Goal: Transaction & Acquisition: Purchase product/service

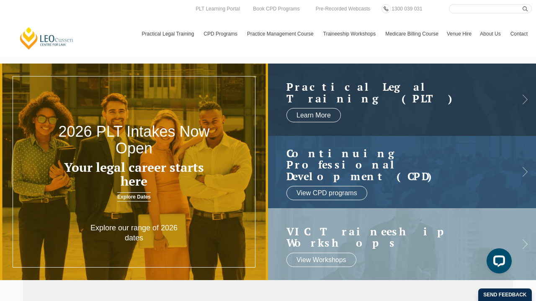
click at [52, 43] on link "[PERSON_NAME] Centre for Law" at bounding box center [47, 38] width 56 height 24
click at [281, 9] on link "Book CPD Programs" at bounding box center [276, 8] width 48 height 9
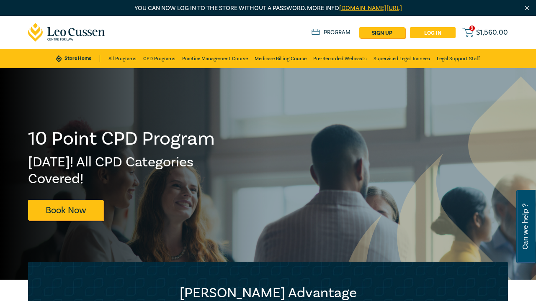
click at [438, 30] on link "Log in" at bounding box center [433, 32] width 46 height 11
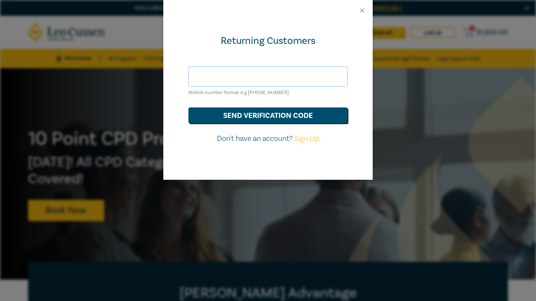
click at [266, 80] on input "text" at bounding box center [267, 77] width 159 height 20
click at [220, 77] on input "text" at bounding box center [267, 77] width 159 height 20
type input "0423488916"
click at [268, 115] on button "send verification code" at bounding box center [267, 116] width 159 height 16
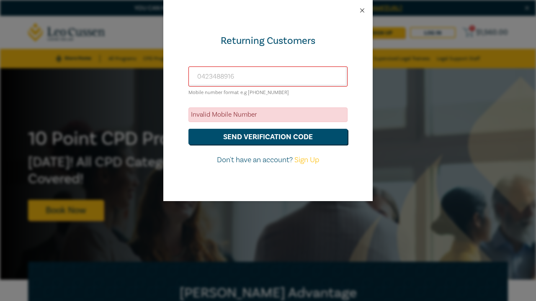
click at [360, 8] on button "Close" at bounding box center [362, 11] width 8 height 8
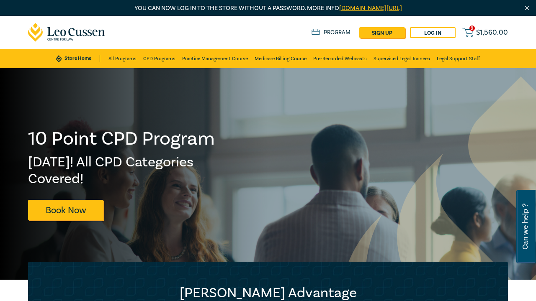
click at [480, 36] on span "$ 1,560.00" at bounding box center [492, 33] width 32 height 8
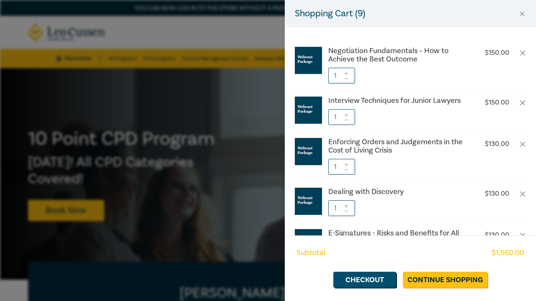
click at [236, 21] on div "Shopping Cart ( 9 ) Negotiation Fundamentals – How to Achieve the Best Outcome …" at bounding box center [268, 150] width 536 height 301
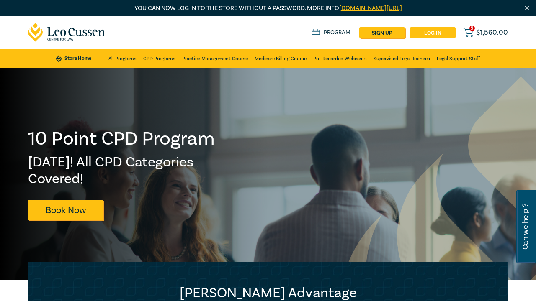
click at [438, 34] on link "Log in" at bounding box center [433, 32] width 46 height 11
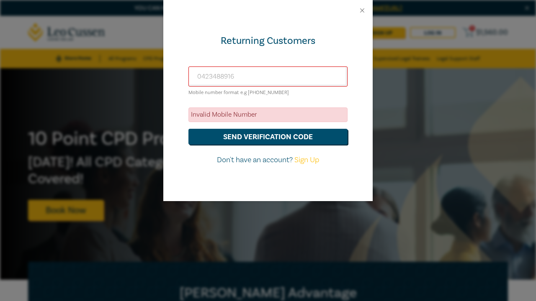
click at [406, 89] on div "Returning Customers 0423488916 Mobile number format e.g +61 000000000 Invalid M…" at bounding box center [268, 150] width 536 height 301
click at [403, 97] on div "Returning Customers 0423488916 Mobile number format e.g +61 000000000 Invalid M…" at bounding box center [268, 150] width 536 height 301
click at [382, 49] on div "Returning Customers 0423488916 Mobile number format e.g +61 000000000 Invalid M…" at bounding box center [268, 150] width 536 height 301
click at [363, 2] on div at bounding box center [267, 10] width 209 height 21
click at [363, 6] on div at bounding box center [267, 10] width 209 height 21
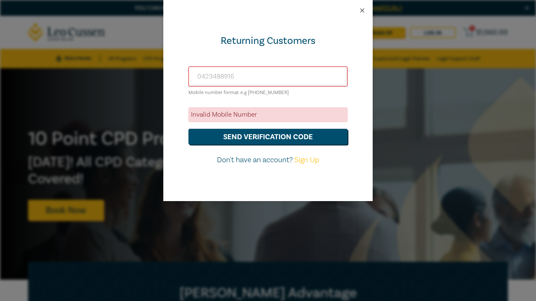
click at [362, 10] on button "Close" at bounding box center [362, 11] width 8 height 8
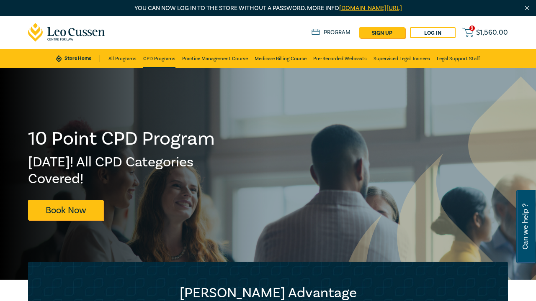
click at [165, 58] on link "CPD Programs" at bounding box center [159, 58] width 32 height 19
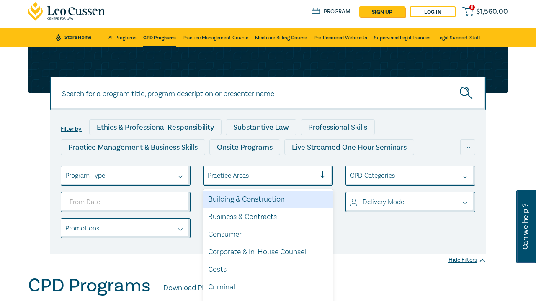
click at [260, 186] on div "option Building & Construction focused, 1 of 21. 21 results available. Use Up a…" at bounding box center [268, 176] width 130 height 20
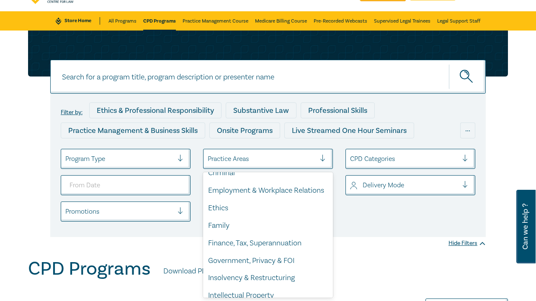
scroll to position [104, 0]
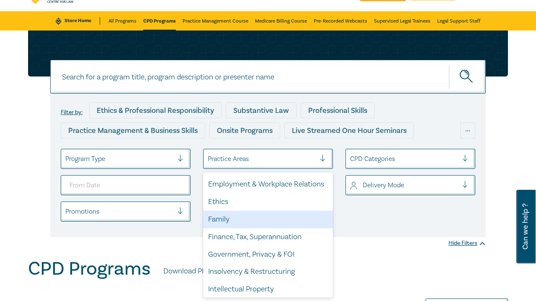
click at [224, 220] on div "Family" at bounding box center [268, 220] width 130 height 18
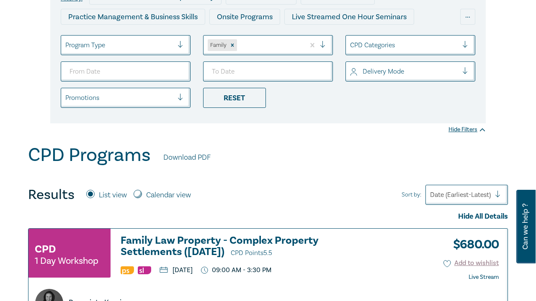
scroll to position [151, 0]
